Goal: Transaction & Acquisition: Book appointment/travel/reservation

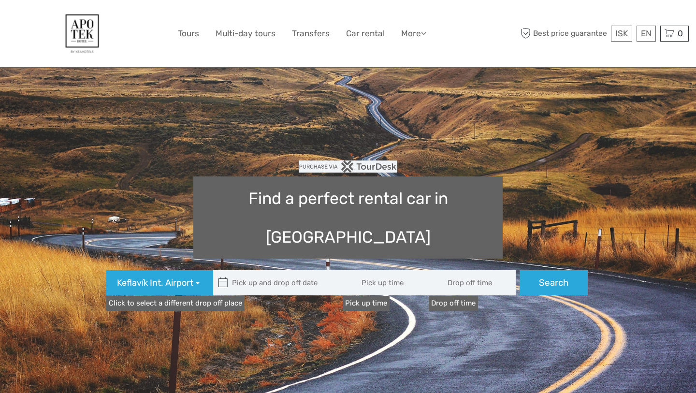
type input "08:00"
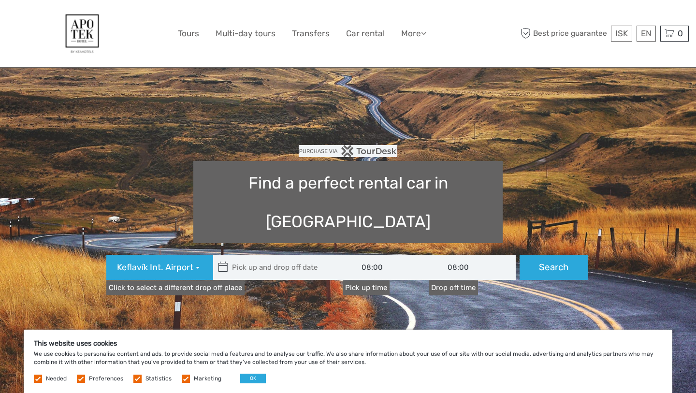
type input "[DATE]"
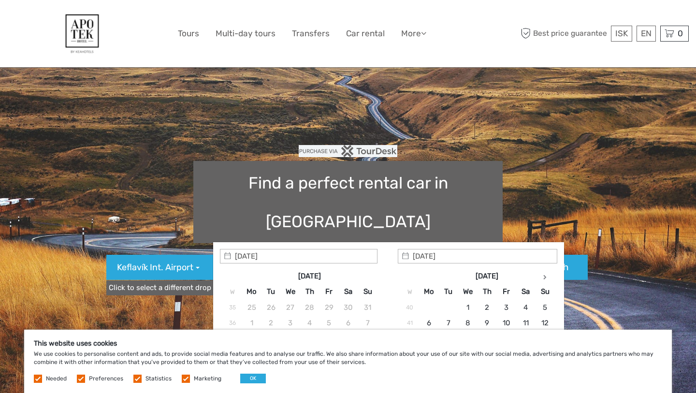
click at [282, 255] on input "text" at bounding box center [278, 267] width 131 height 25
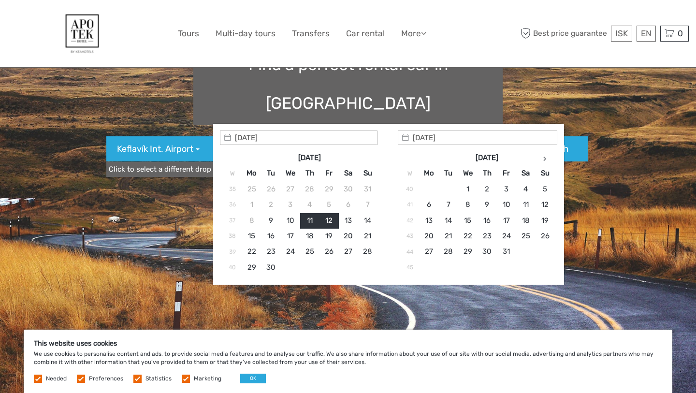
scroll to position [134, 0]
click at [366, 134] on input "[DATE]" at bounding box center [299, 137] width 158 height 15
click at [540, 156] on th at bounding box center [545, 156] width 19 height 15
type input "[DATE]"
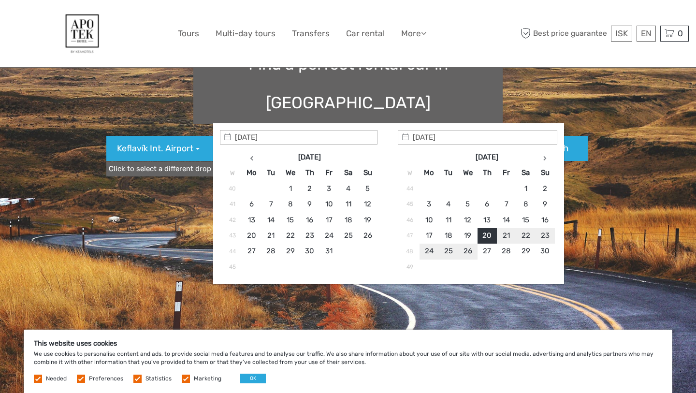
type input "[DATE]"
type input "[DATE] - [DATE]"
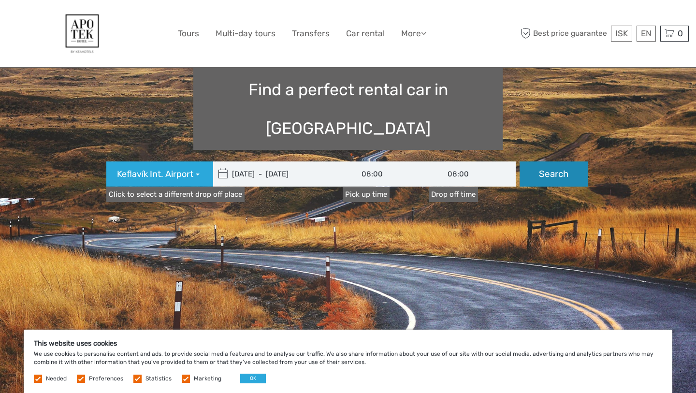
scroll to position [108, 0]
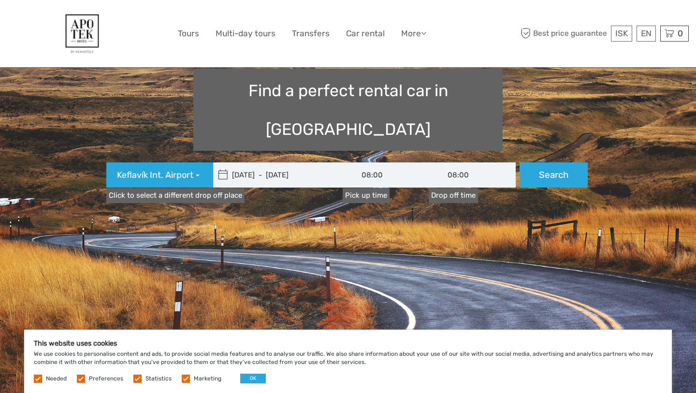
click at [464, 163] on input "08:00" at bounding box center [472, 175] width 87 height 25
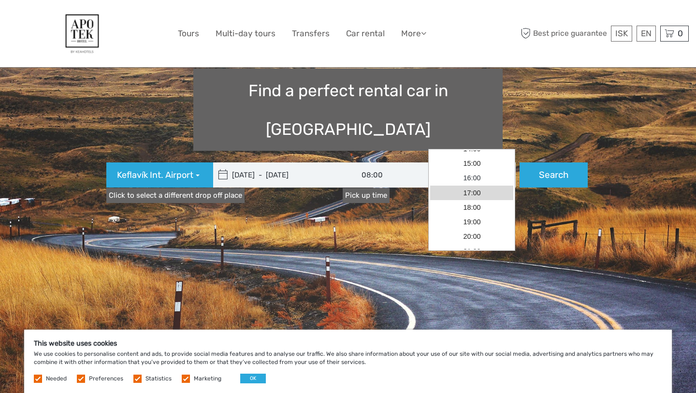
scroll to position [111, 0]
click at [474, 211] on link "18:00" at bounding box center [471, 208] width 83 height 15
type input "18:00"
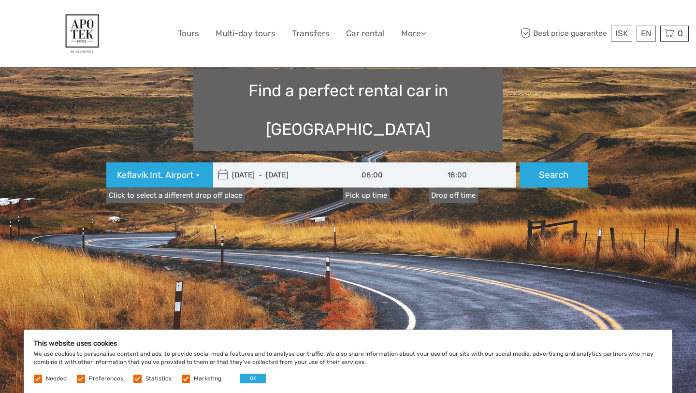
click at [382, 163] on input "08:00" at bounding box center [386, 175] width 87 height 25
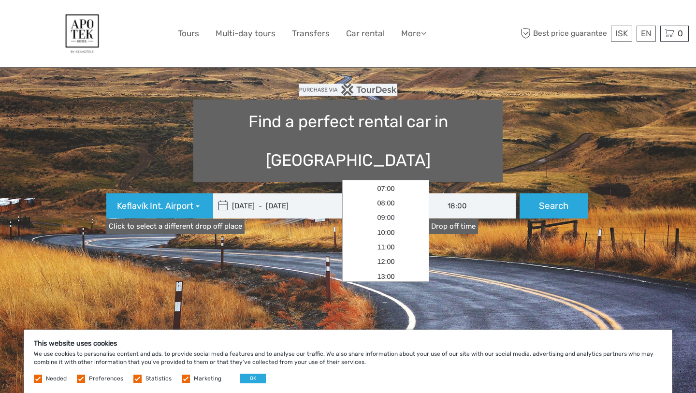
scroll to position [101, 0]
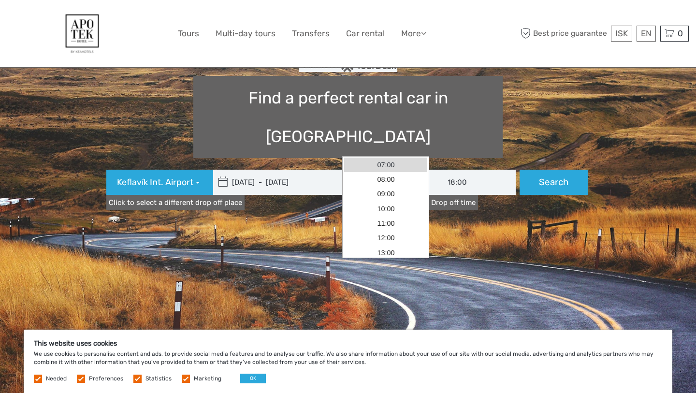
click at [387, 168] on link "07:00" at bounding box center [385, 165] width 83 height 15
type input "07:00"
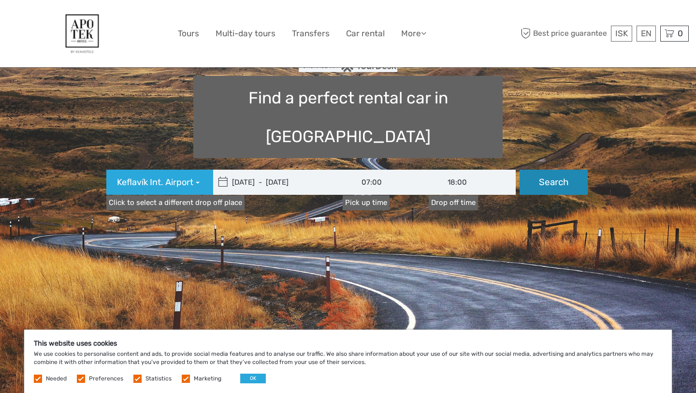
click at [540, 170] on button "Search" at bounding box center [554, 182] width 68 height 25
type input "[DATE] - [DATE]"
type input "07:00"
type input "18:00"
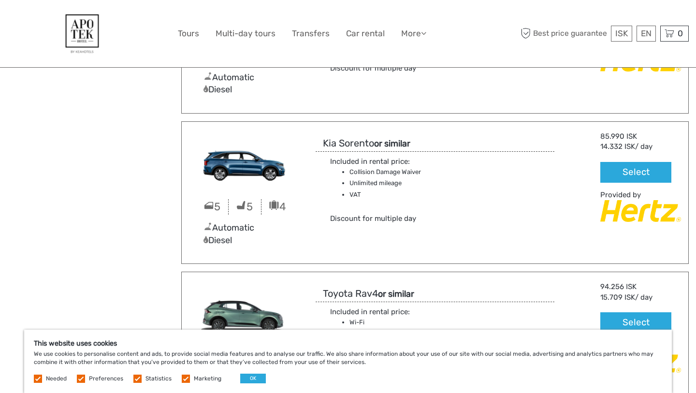
scroll to position [3611, 0]
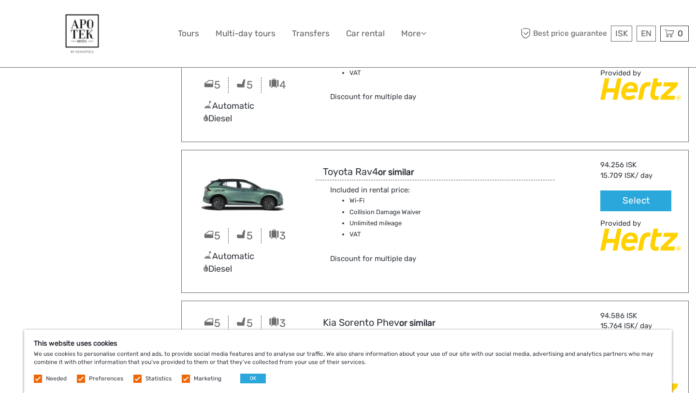
click at [313, 49] on div "ISK ISK € $ £ EN English Español Deutsch Tours Multi-day tours Transfers Car re…" at bounding box center [348, 33] width 341 height 53
click at [313, 42] on div "ISK ISK € $ £ EN English Español Deutsch Tours Multi-day tours Transfers Car re…" at bounding box center [348, 33] width 341 height 53
click at [313, 35] on link "Transfers" at bounding box center [311, 34] width 38 height 14
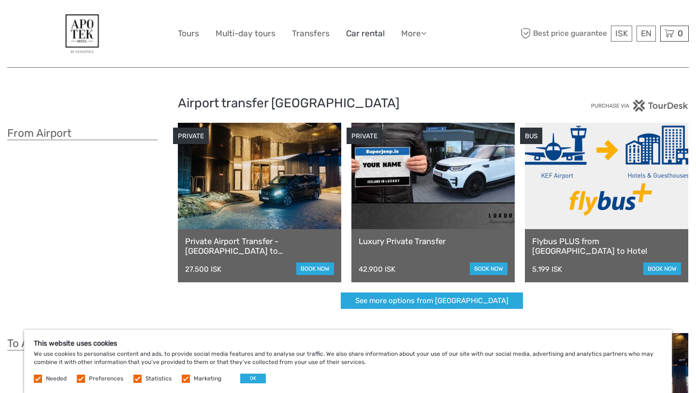
click at [364, 32] on link "Car rental" at bounding box center [365, 34] width 39 height 14
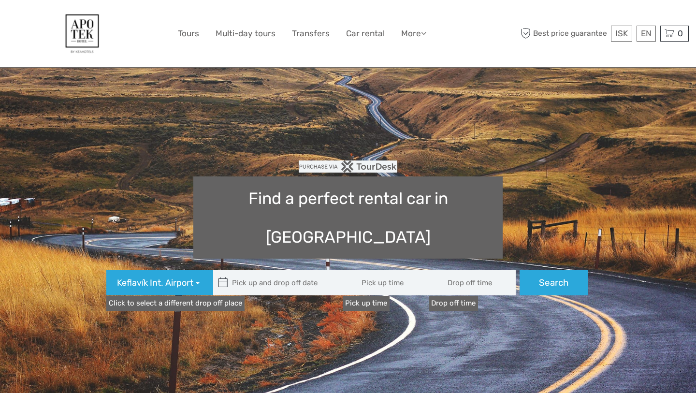
type input "08:00"
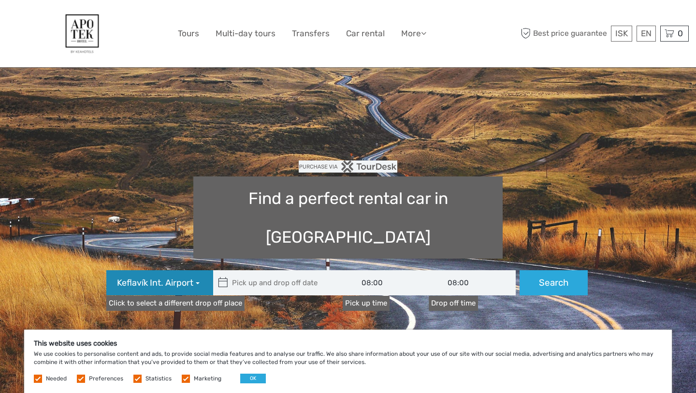
click at [186, 277] on span "Keflavík Int. Airport" at bounding box center [155, 283] width 76 height 13
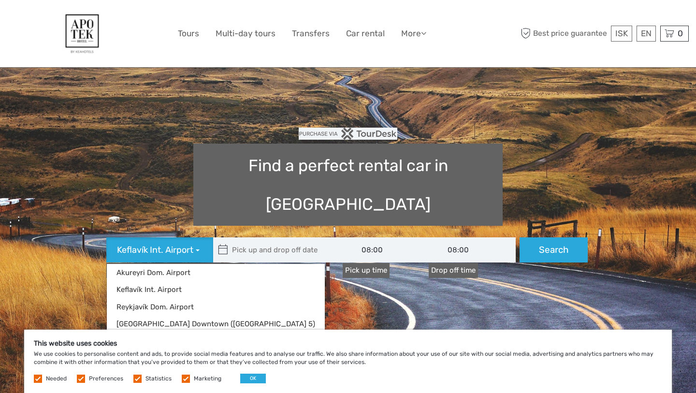
scroll to position [37, 0]
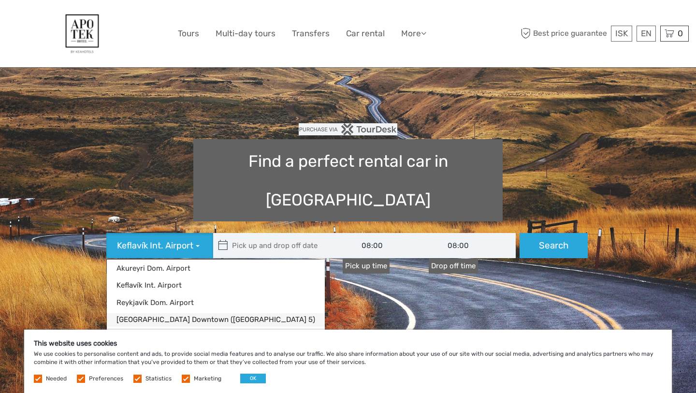
click at [203, 313] on link "[GEOGRAPHIC_DATA] Downtown ([GEOGRAPHIC_DATA] 5)" at bounding box center [216, 319] width 218 height 13
type input "[DATE]"
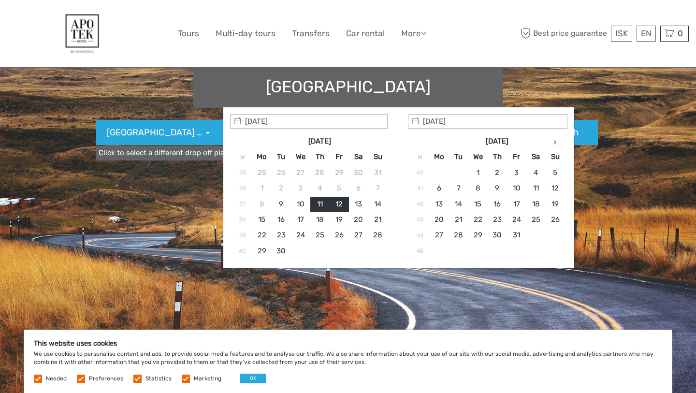
scroll to position [173, 0]
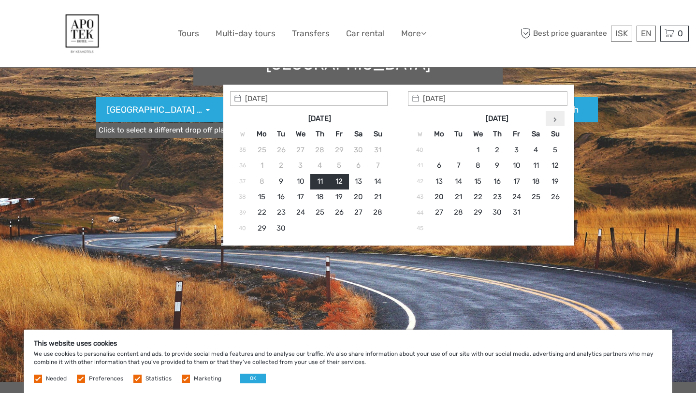
click at [555, 120] on icon at bounding box center [555, 119] width 3 height 5
type input "[DATE]"
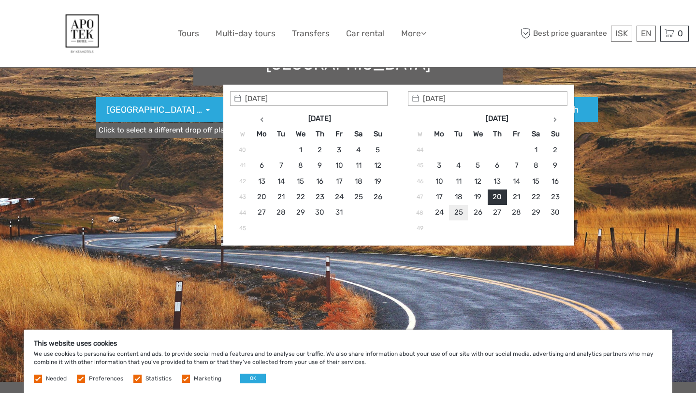
type input "[DATE]"
type input "[DATE] - [DATE]"
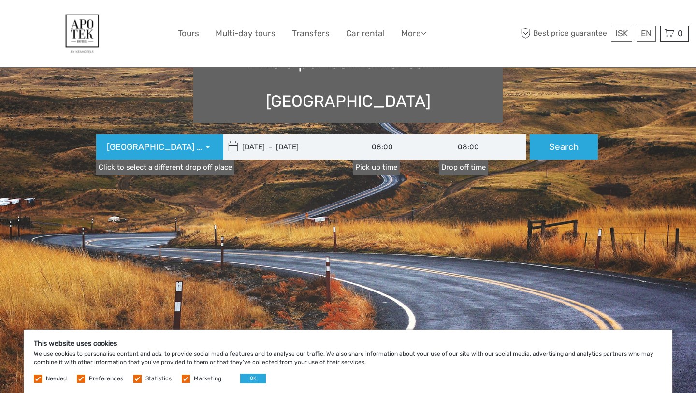
scroll to position [135, 0]
click at [560, 124] on div "Find a perfect rental car in [GEOGRAPHIC_DATA] [GEOGRAPHIC_DATA] ([GEOGRAPHIC_D…" at bounding box center [348, 92] width 522 height 154
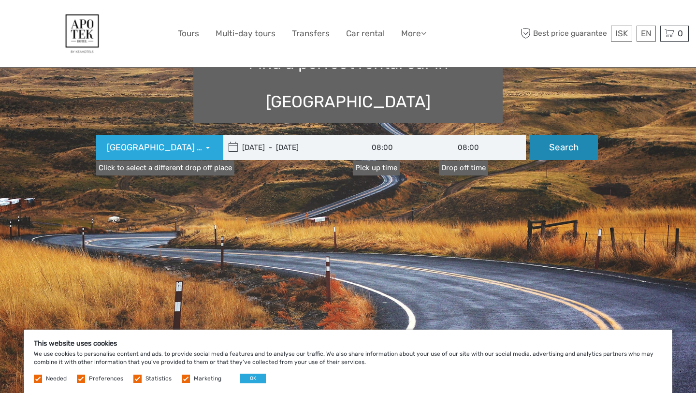
click at [562, 135] on button "Search" at bounding box center [564, 147] width 68 height 25
type input "[DATE] - [DATE]"
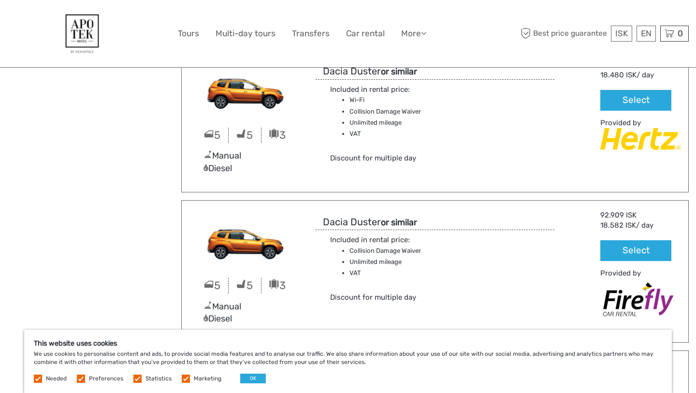
scroll to position [5055, 0]
